Goal: Task Accomplishment & Management: Use online tool/utility

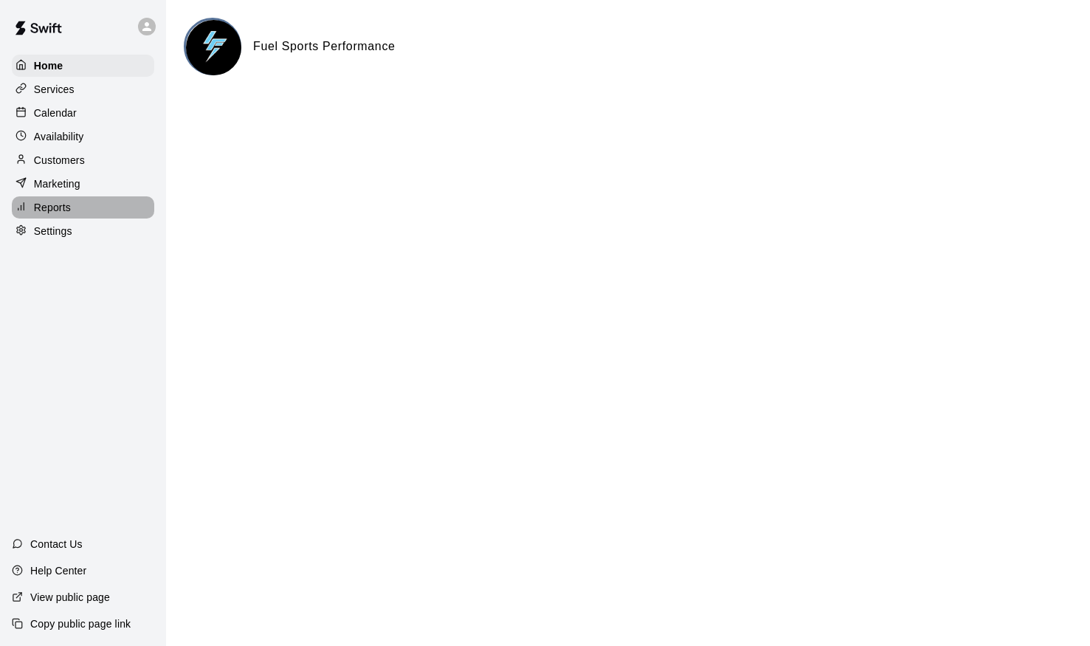
click at [52, 204] on p "Reports" at bounding box center [52, 207] width 37 height 15
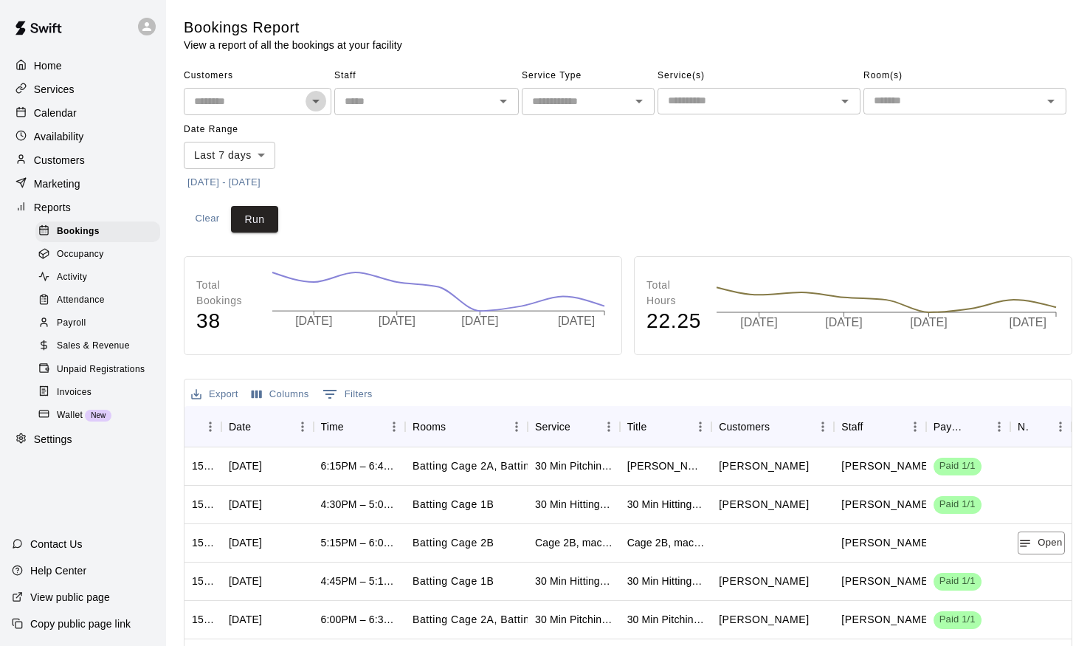
click at [315, 101] on icon "Open" at bounding box center [315, 102] width 7 height 4
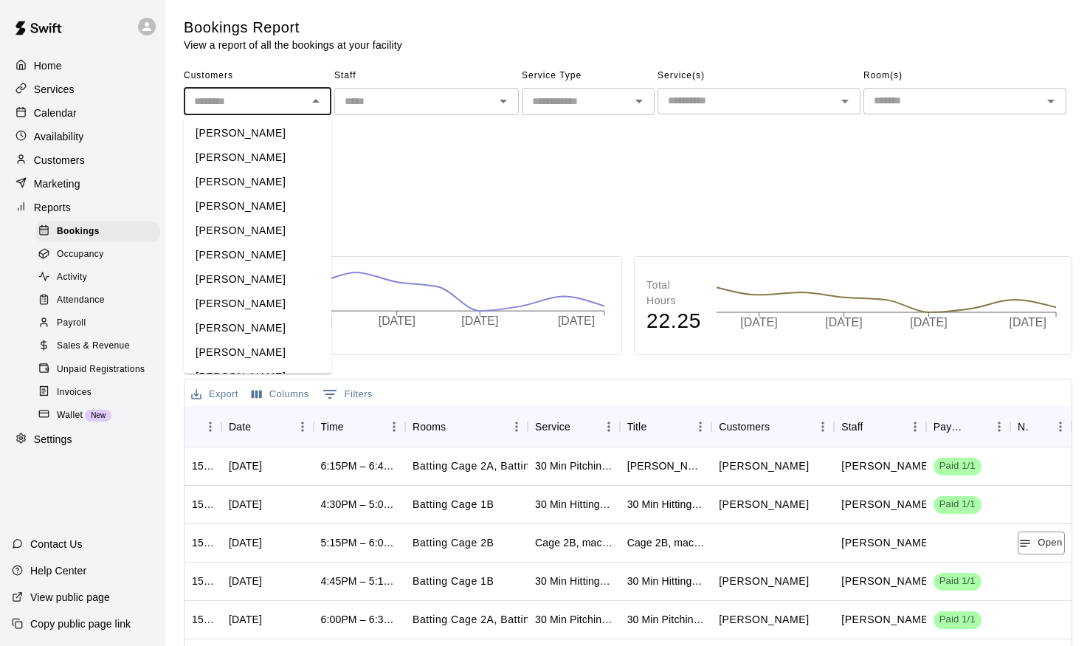
click at [249, 96] on input "text" at bounding box center [245, 101] width 114 height 18
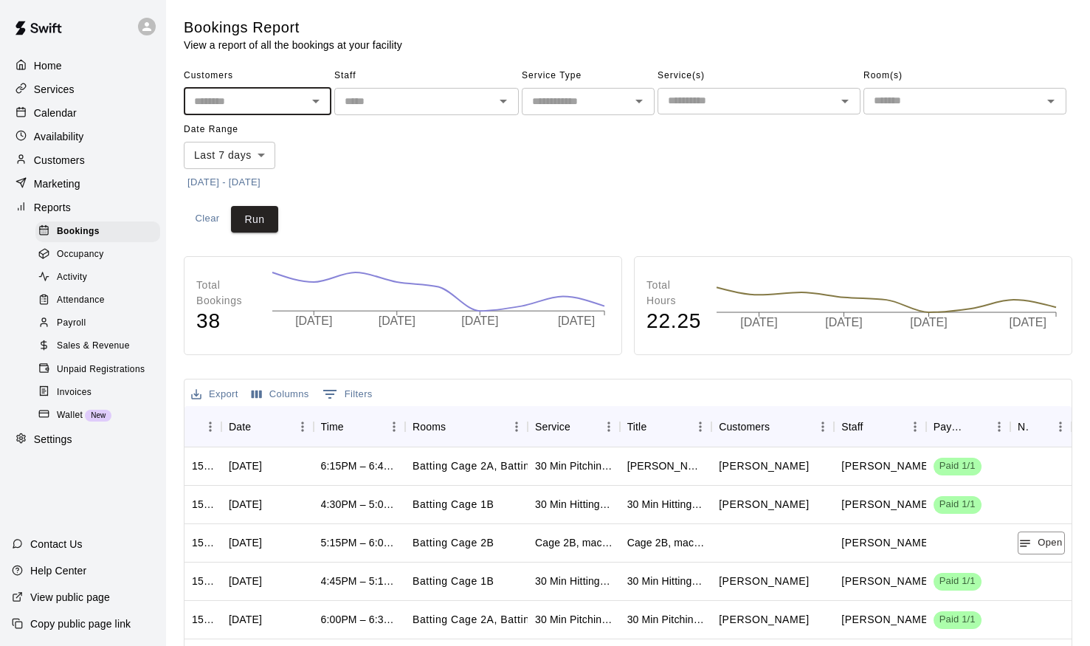
click at [498, 104] on icon "Open" at bounding box center [504, 101] width 18 height 18
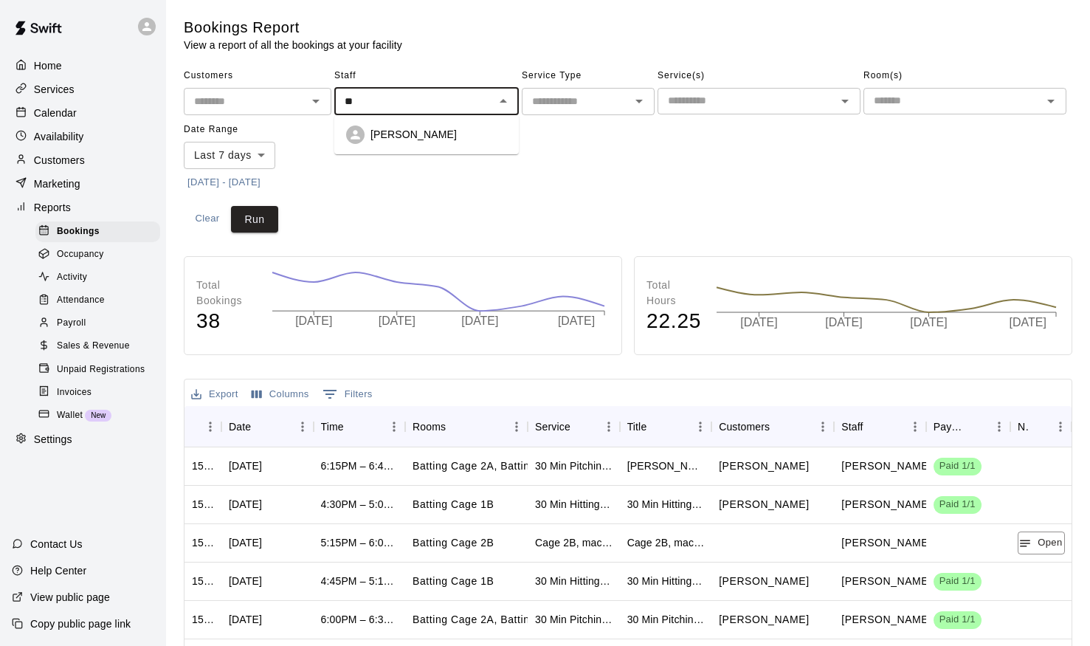
click at [412, 141] on p "[PERSON_NAME]" at bounding box center [414, 134] width 86 height 15
click at [641, 101] on icon "Open" at bounding box center [639, 102] width 7 height 4
type input "**********"
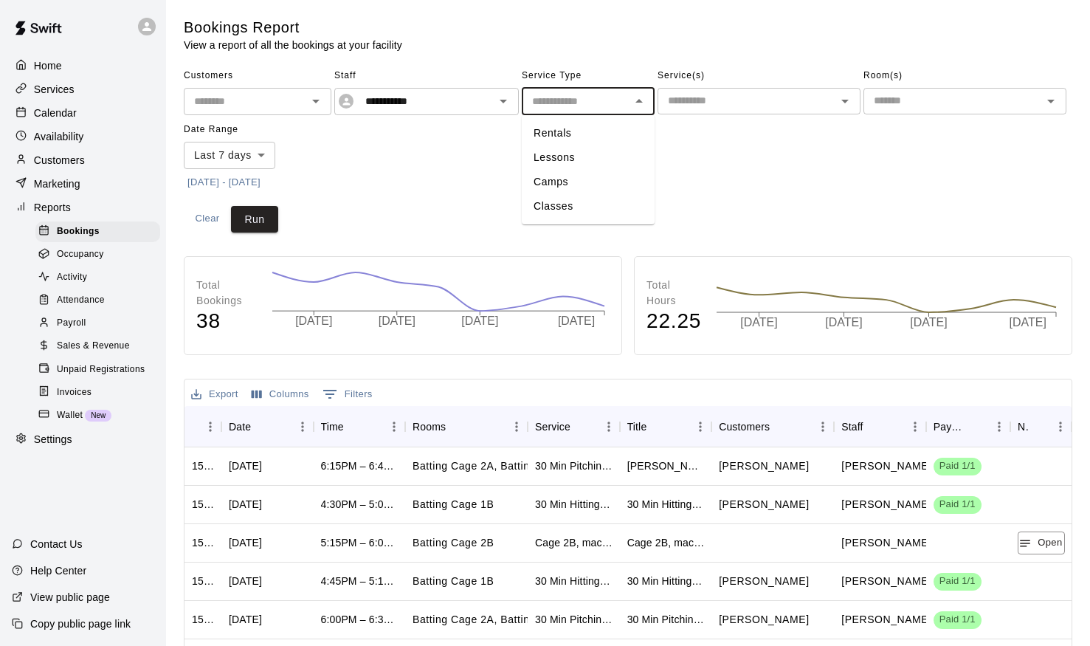
click at [545, 210] on li "Classes" at bounding box center [588, 206] width 133 height 24
type input "*******"
click at [241, 237] on main "**********" at bounding box center [628, 457] width 889 height 878
click at [255, 218] on button "Run" at bounding box center [254, 219] width 47 height 27
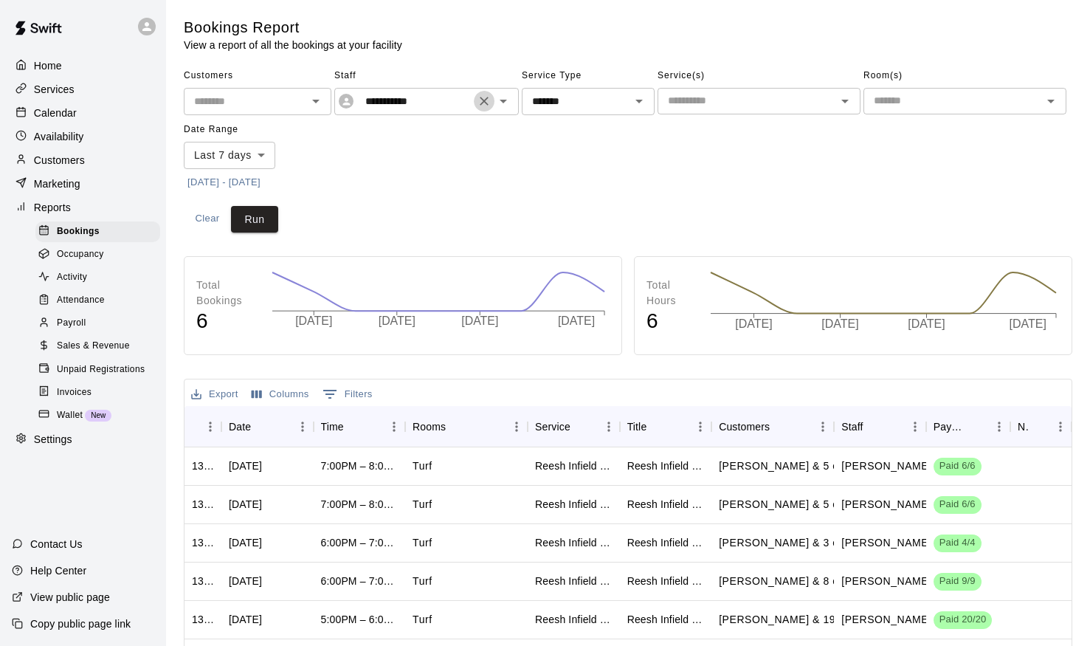
click at [488, 104] on icon "Clear" at bounding box center [484, 101] width 15 height 15
click at [251, 222] on button "Run" at bounding box center [254, 219] width 47 height 27
click at [69, 322] on span "Payroll" at bounding box center [71, 323] width 29 height 15
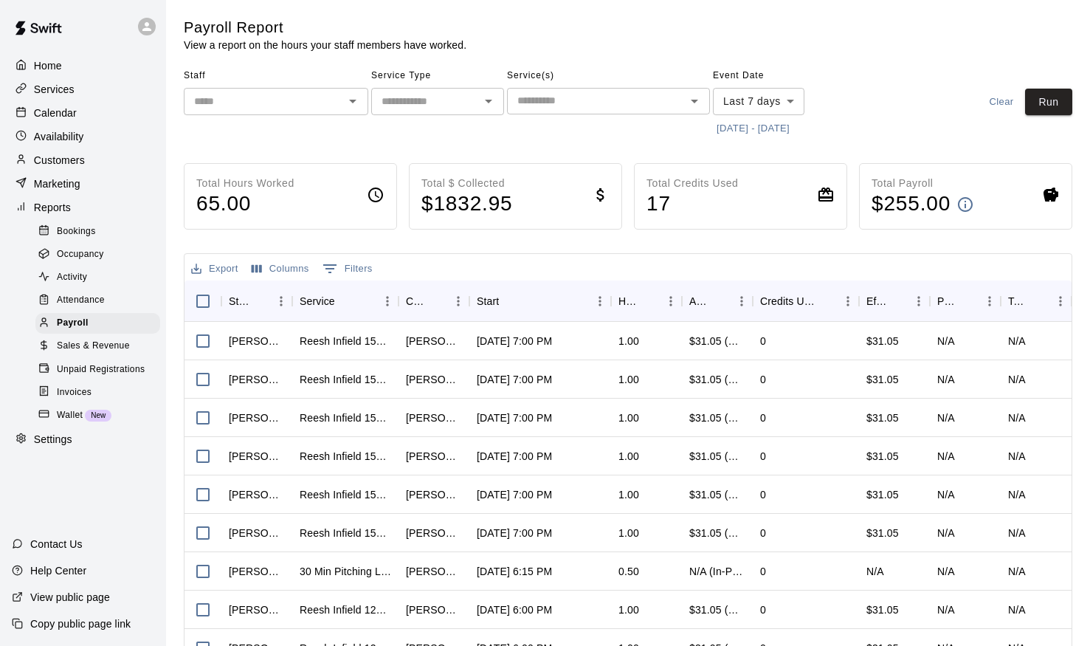
click at [491, 104] on icon "Open" at bounding box center [489, 101] width 18 height 18
click at [410, 178] on li "Classes" at bounding box center [437, 182] width 133 height 24
type input "*******"
click at [1056, 103] on button "Run" at bounding box center [1048, 102] width 47 height 27
click at [796, 97] on body "Home Services Calendar Availability Customers Marketing Reports Bookings Occupa…" at bounding box center [545, 388] width 1090 height 776
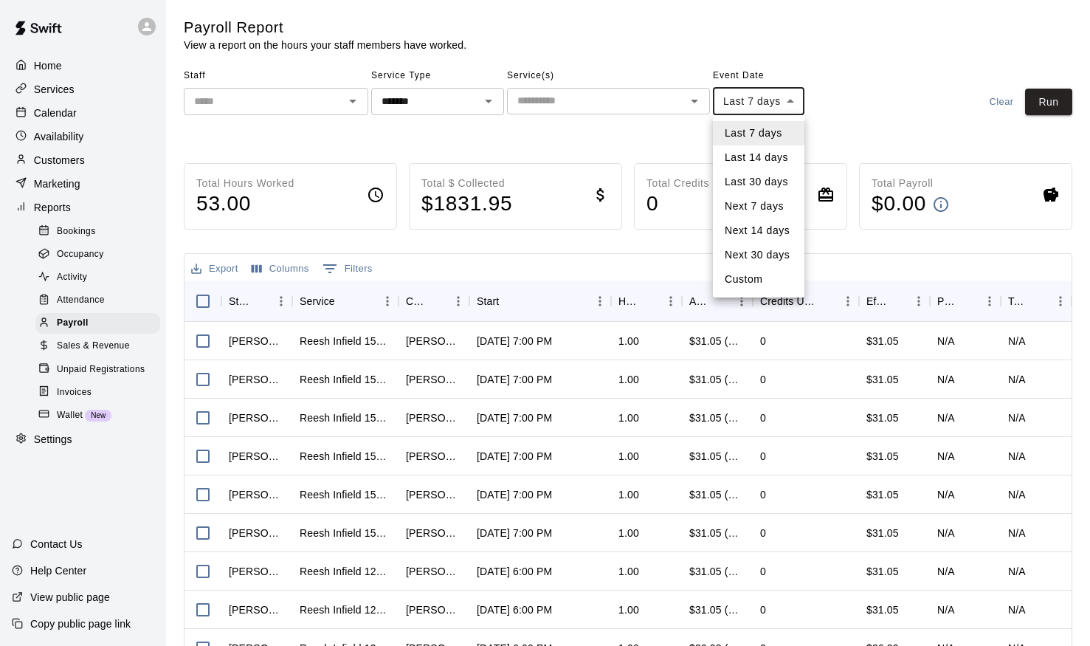
click at [760, 249] on li "Next 30 days" at bounding box center [759, 255] width 92 height 24
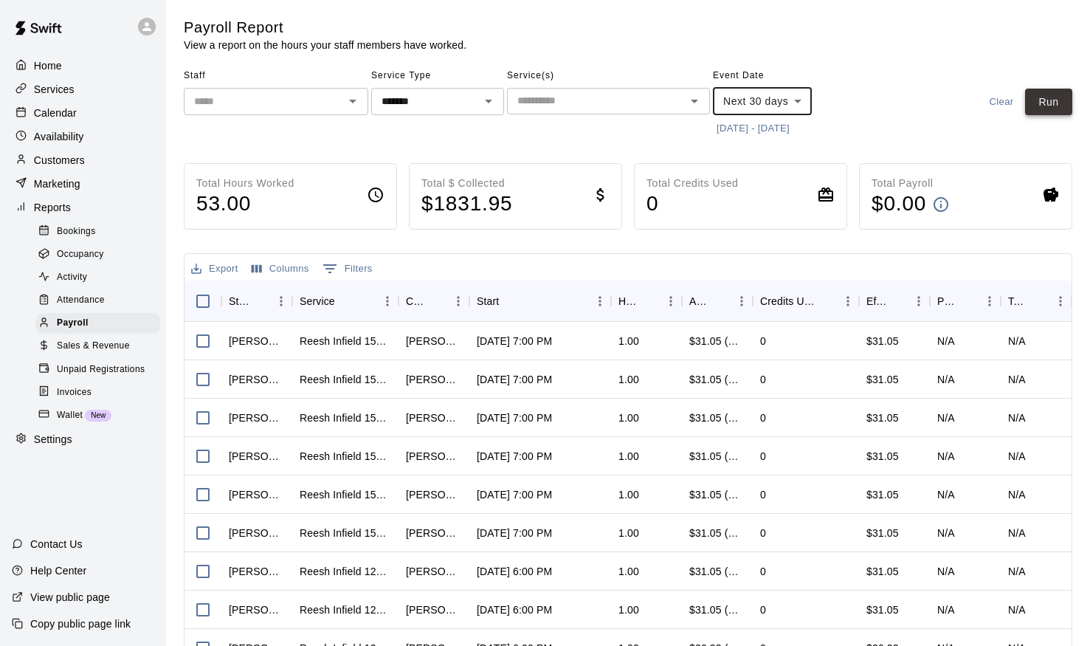
click at [1042, 115] on button "Run" at bounding box center [1048, 102] width 47 height 27
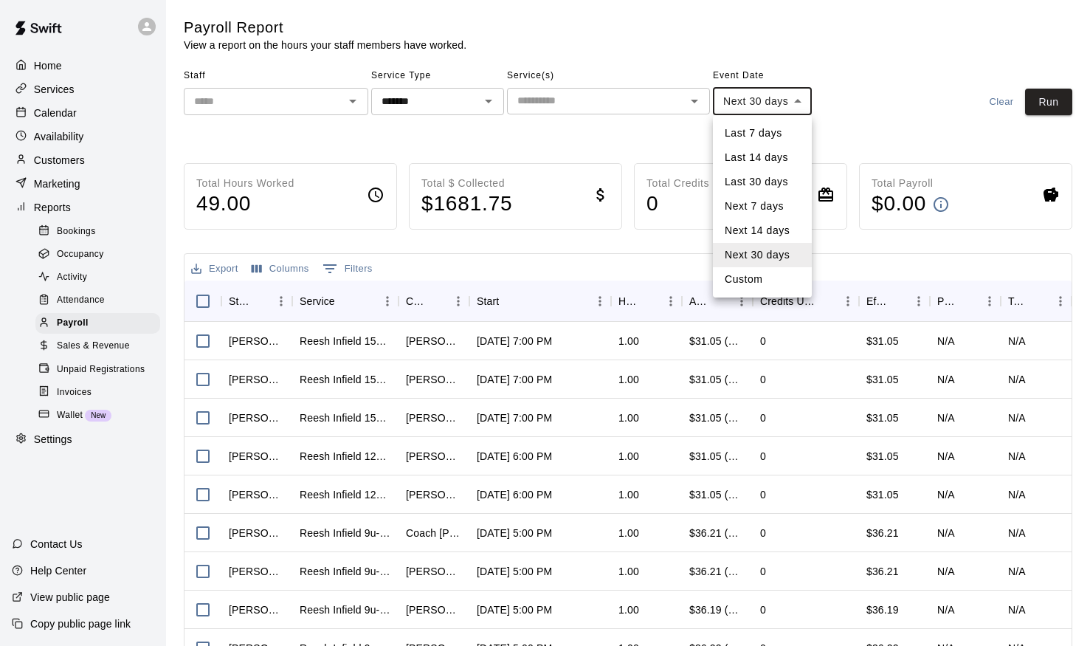
click at [802, 100] on body "Home Services Calendar Availability Customers Marketing Reports Bookings Occupa…" at bounding box center [545, 388] width 1090 height 776
click at [744, 249] on li "Next 30 days" at bounding box center [762, 255] width 99 height 24
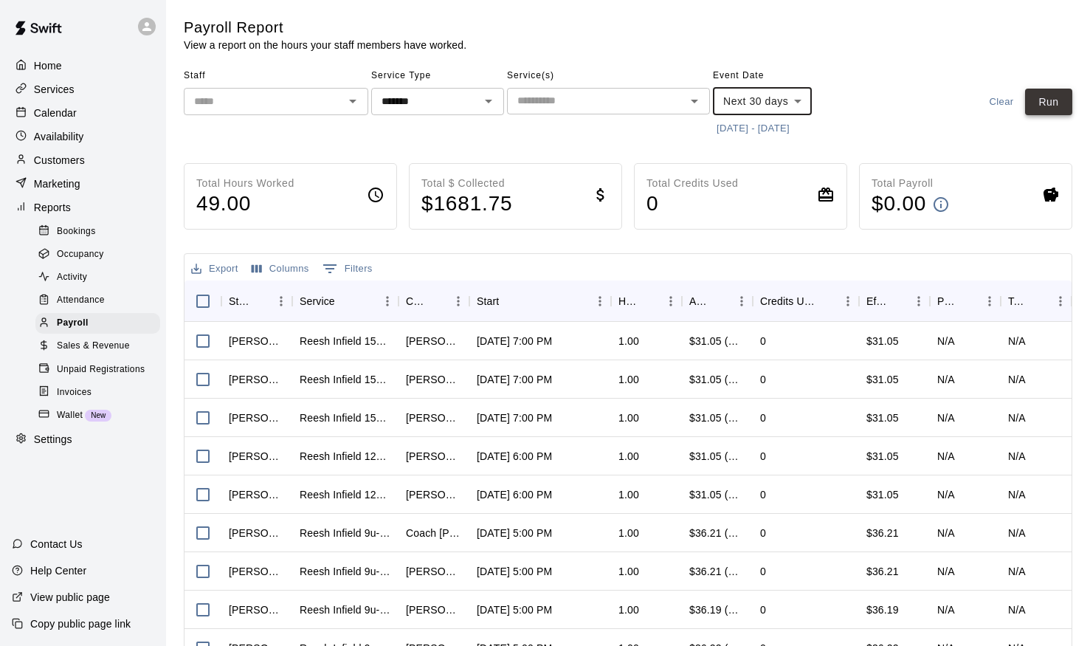
click at [1036, 97] on button "Run" at bounding box center [1048, 102] width 47 height 27
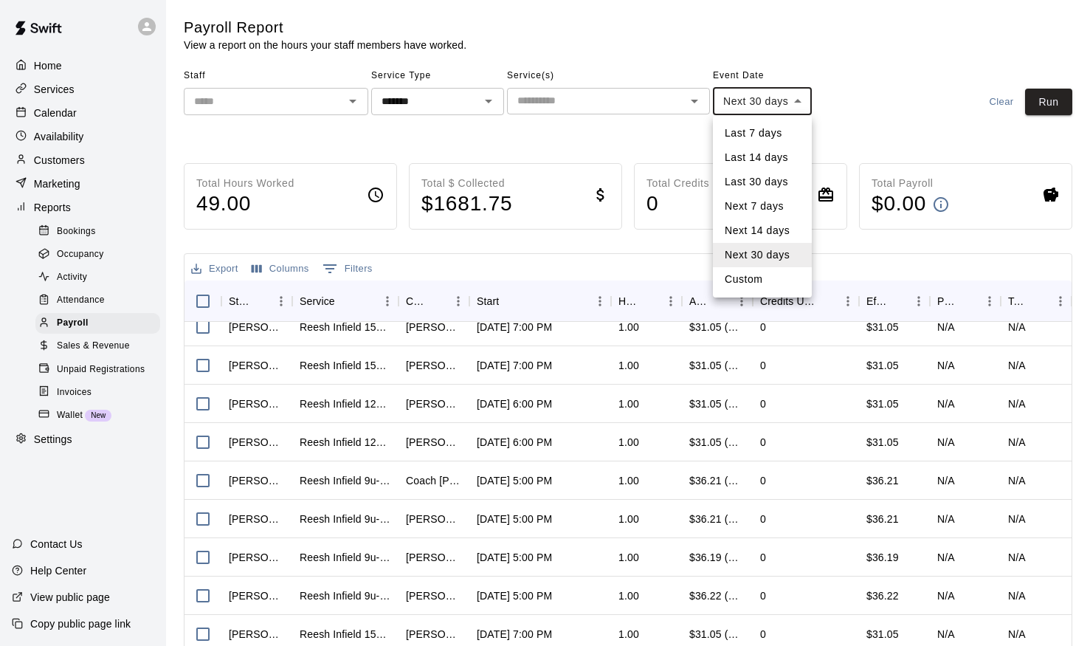
click at [805, 102] on body "Home Services Calendar Availability Customers Marketing Reports Bookings Occupa…" at bounding box center [545, 388] width 1090 height 776
click at [748, 229] on li "Next 14 days" at bounding box center [762, 230] width 99 height 24
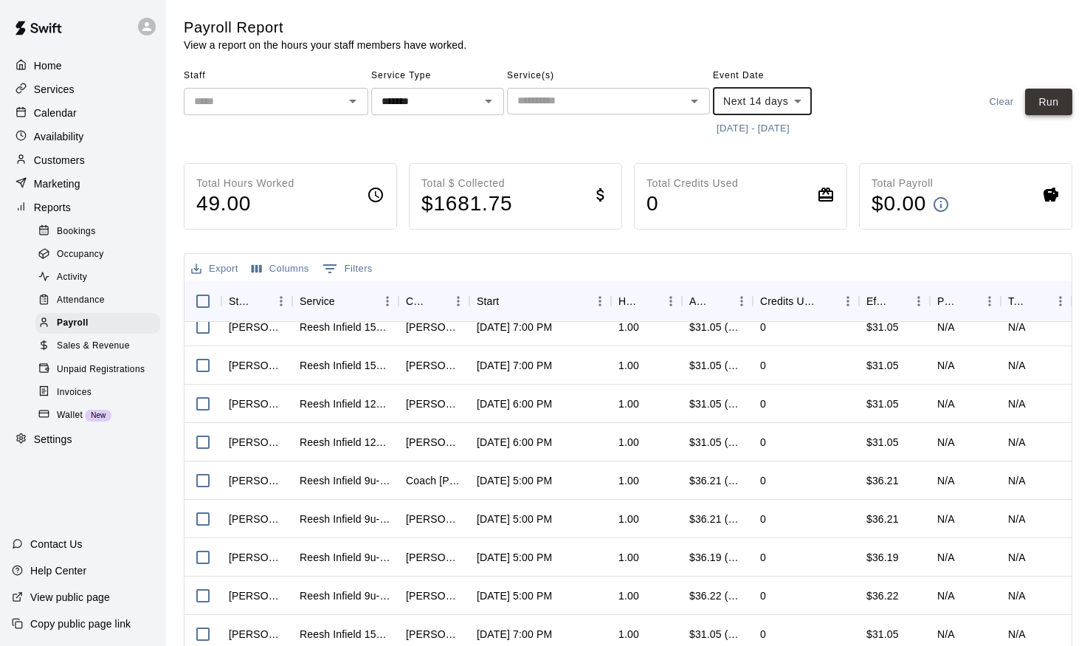
click at [1047, 104] on button "Run" at bounding box center [1048, 102] width 47 height 27
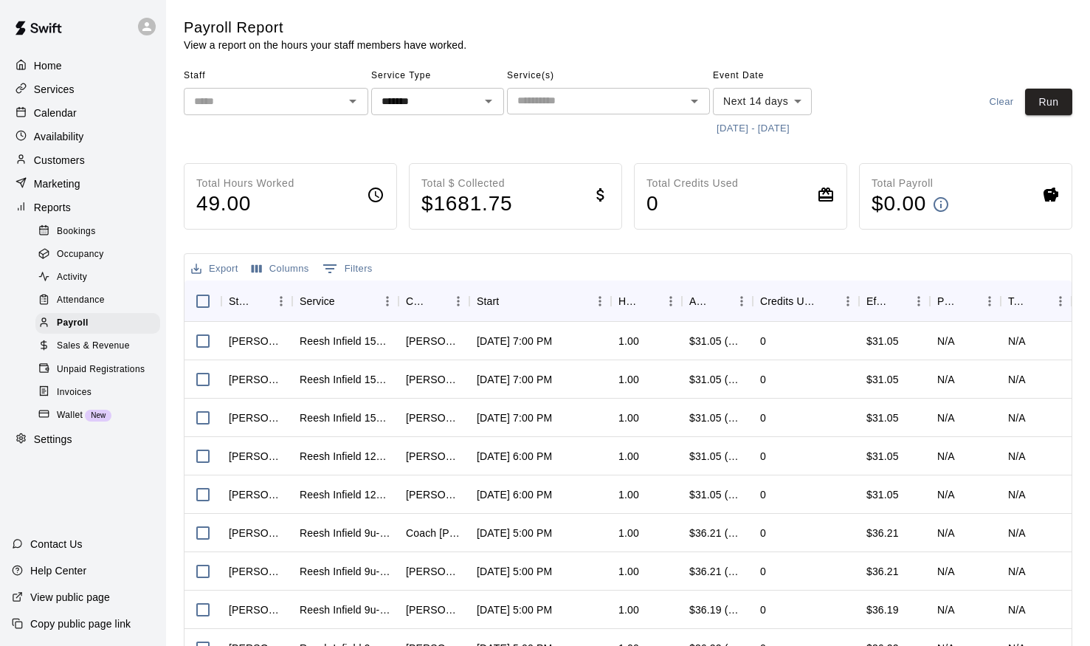
click at [794, 95] on body "**********" at bounding box center [545, 388] width 1090 height 776
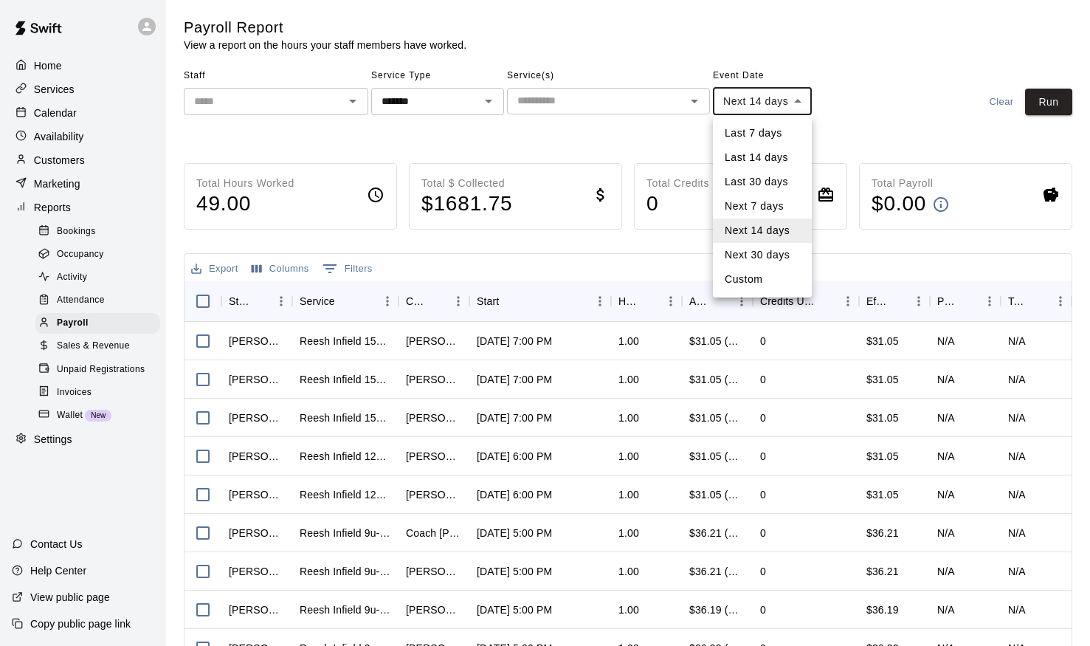
click at [742, 133] on li "Last 7 days" at bounding box center [762, 133] width 99 height 24
type input "****"
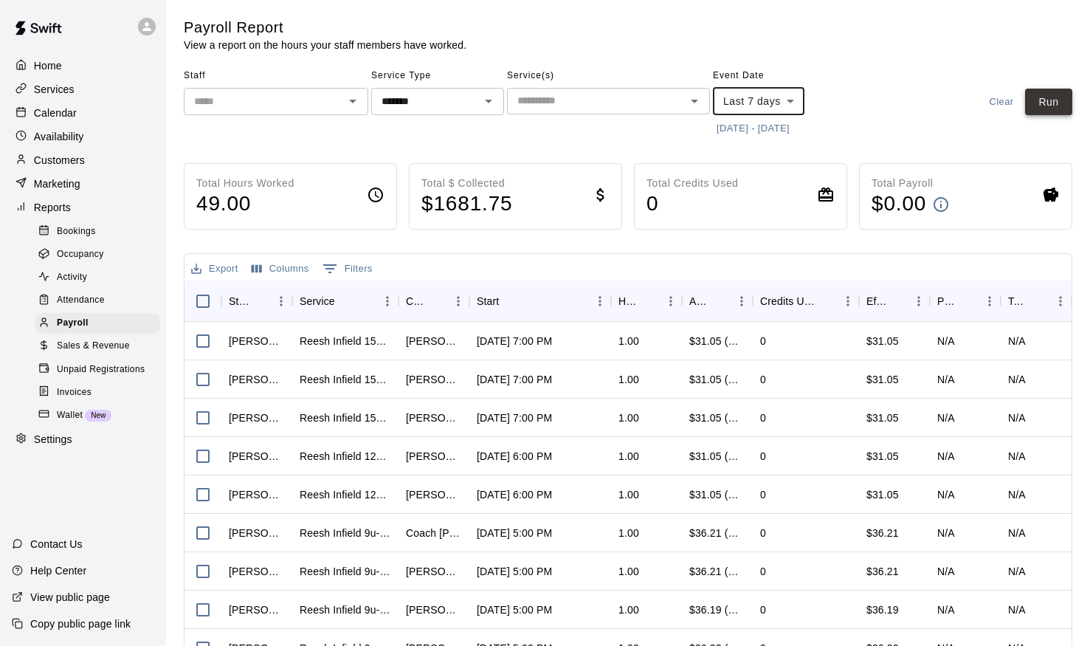
click at [1050, 100] on button "Run" at bounding box center [1048, 102] width 47 height 27
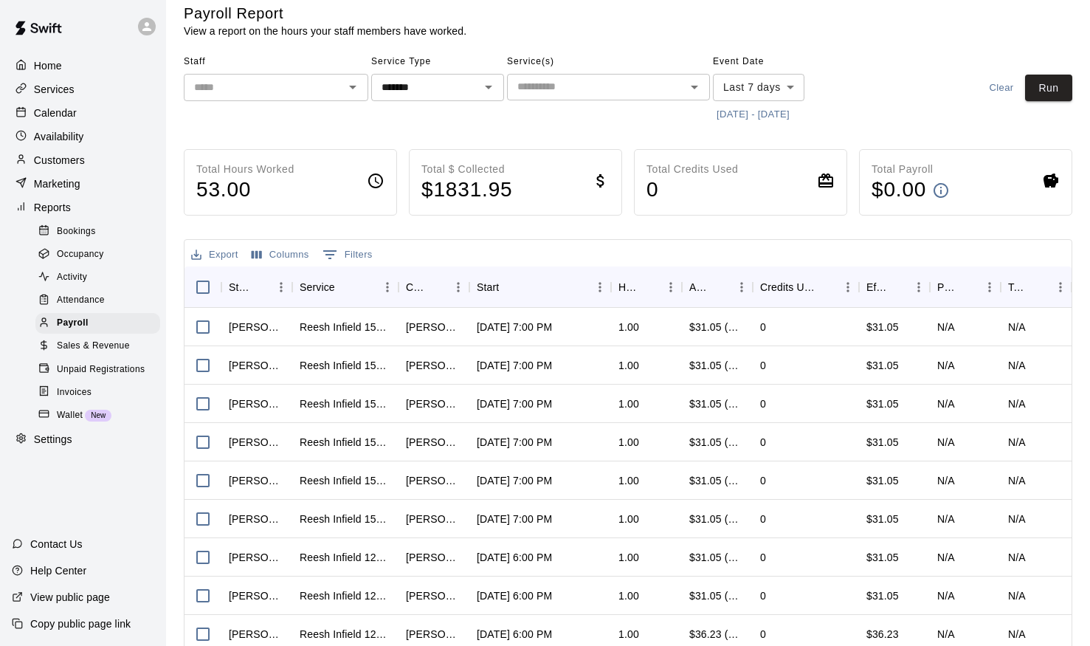
scroll to position [13, 0]
click at [794, 114] on button "[DATE] - [DATE]" at bounding box center [753, 115] width 80 height 23
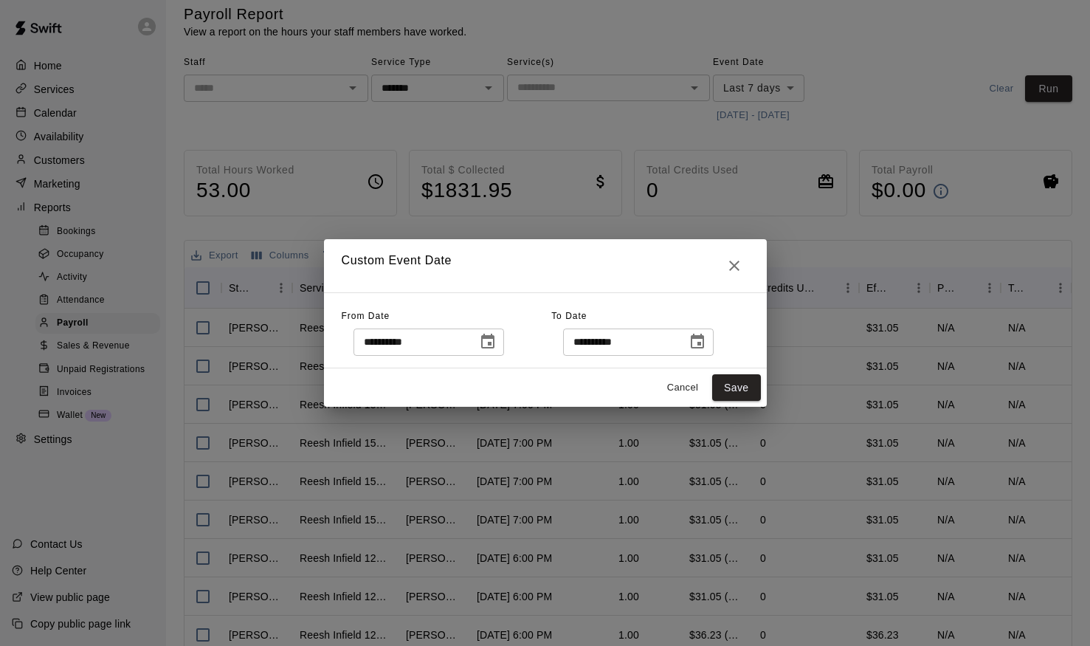
click at [497, 344] on icon "Choose date, selected date is Oct 6, 2025" at bounding box center [488, 342] width 18 height 18
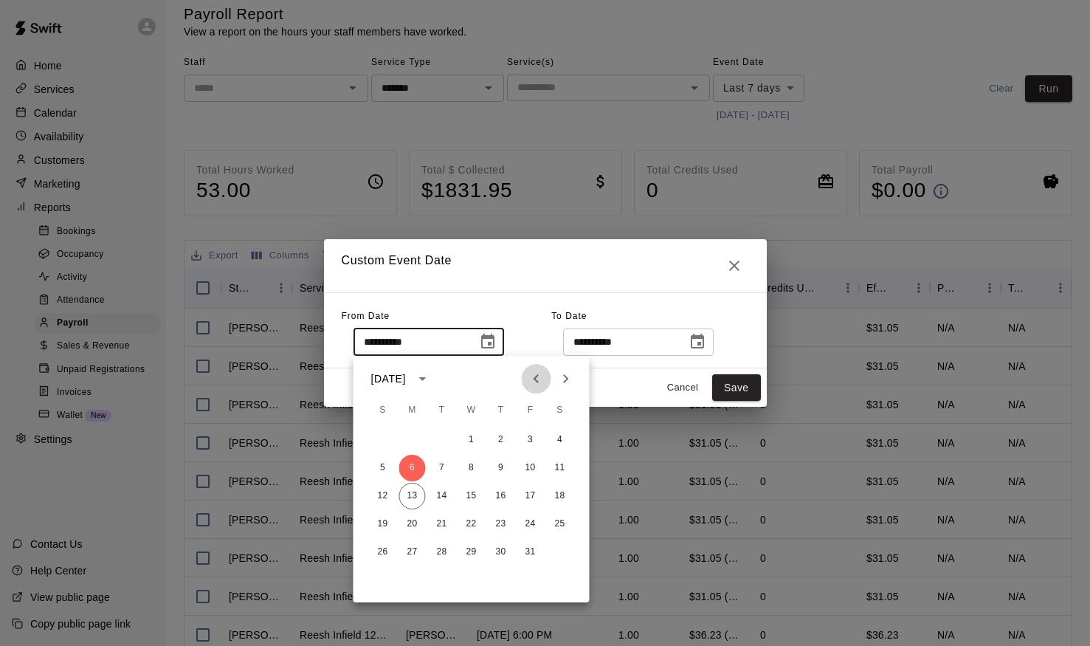
click at [532, 381] on icon "Previous month" at bounding box center [537, 379] width 18 height 18
click at [411, 436] on button "1" at bounding box center [412, 440] width 27 height 27
type input "**********"
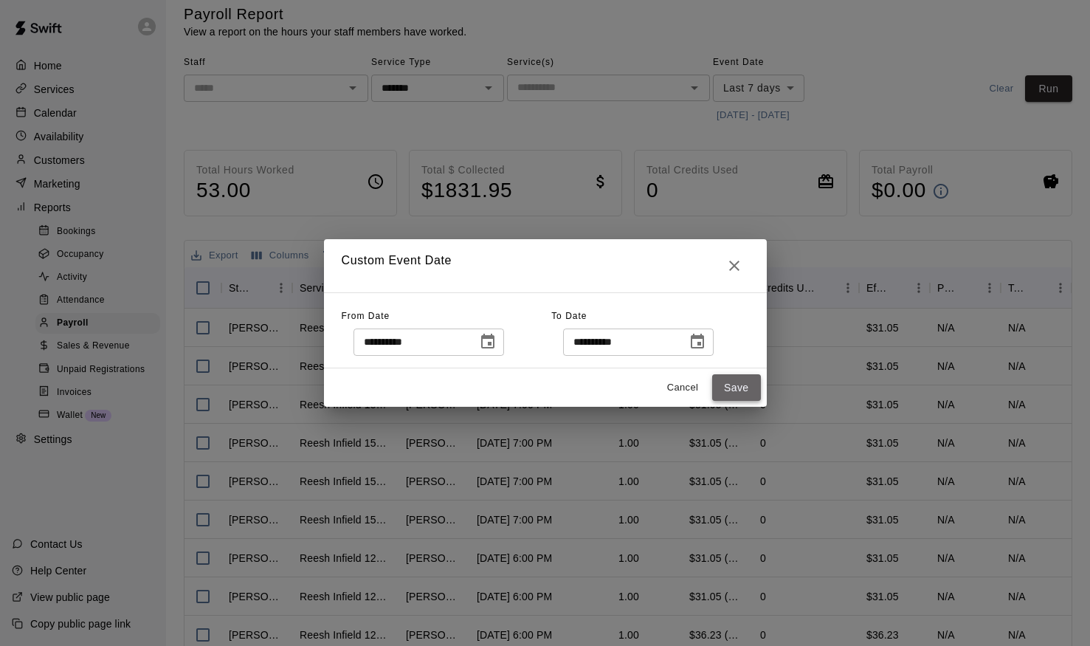
click at [734, 391] on button "Save" at bounding box center [736, 387] width 49 height 27
type input "******"
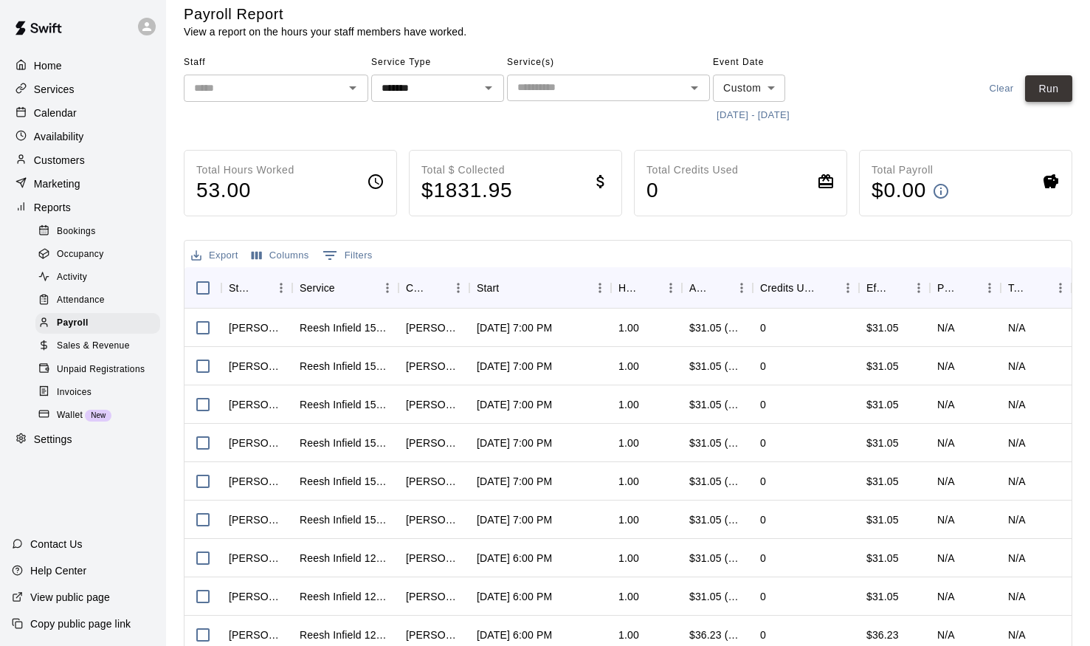
click at [1042, 91] on button "Run" at bounding box center [1048, 88] width 47 height 27
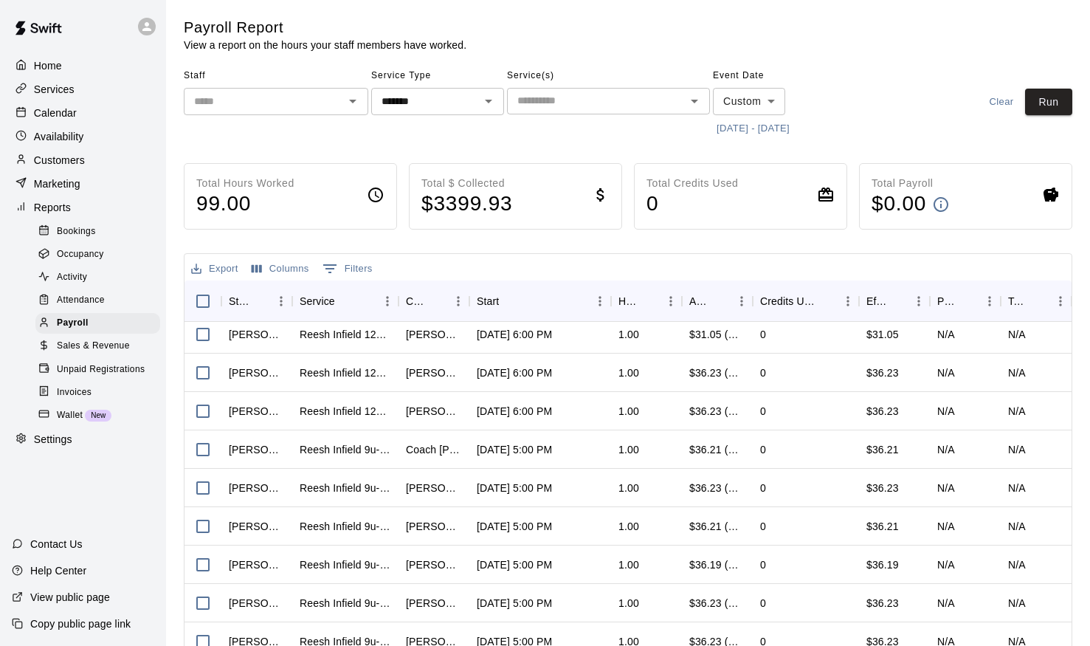
scroll to position [0, 0]
